Goal: Information Seeking & Learning: Learn about a topic

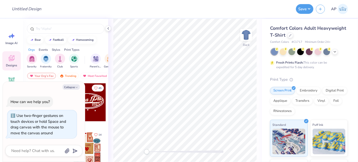
click at [135, 149] on div "Back" at bounding box center [185, 90] width 154 height 143
click at [70, 28] on input "text" at bounding box center [68, 28] width 66 height 5
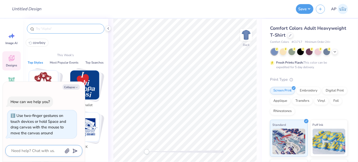
click at [48, 147] on textarea at bounding box center [37, 150] width 52 height 7
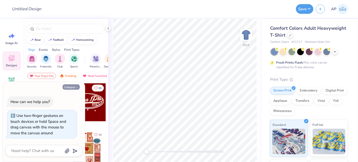
click at [73, 88] on button "Collapse" at bounding box center [71, 86] width 17 height 5
type textarea "x"
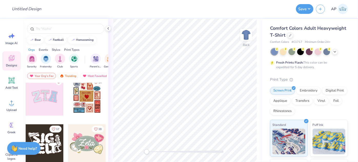
scroll to position [109, 0]
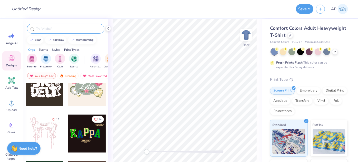
click at [57, 26] on input "text" at bounding box center [68, 28] width 66 height 5
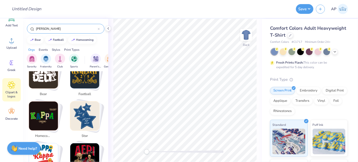
type input "[PERSON_NAME]"
click at [8, 80] on div "Clipart & logos" at bounding box center [11, 89] width 18 height 23
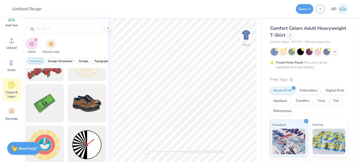
scroll to position [0, 0]
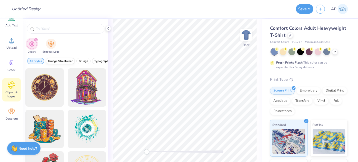
drag, startPoint x: 92, startPoint y: 57, endPoint x: 58, endPoint y: 61, distance: 33.3
click at [44, 54] on div "Clipart School's Logo All Styles Grunge Streetwear Grunge Typography Graphic St…" at bounding box center [65, 90] width 85 height 143
drag, startPoint x: 66, startPoint y: 61, endPoint x: 19, endPoint y: 59, distance: 47.4
click at [15, 59] on div "Design Title Save AP Image AI Designs Add Text Upload Greek Clipart & logos Dec…" at bounding box center [179, 81] width 358 height 162
click at [68, 28] on input "text" at bounding box center [68, 28] width 66 height 5
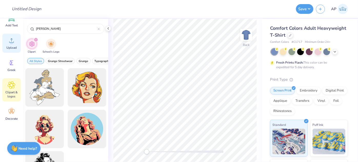
type input "[PERSON_NAME]"
click at [346, 81] on div "Comfort Colors Adult Heavyweight T-Shirt Comfort Colors # C1717 Minimum Order: …" at bounding box center [310, 127] width 96 height 217
click at [54, 30] on input "[PERSON_NAME]" at bounding box center [66, 28] width 62 height 5
